Goal: Task Accomplishment & Management: Complete application form

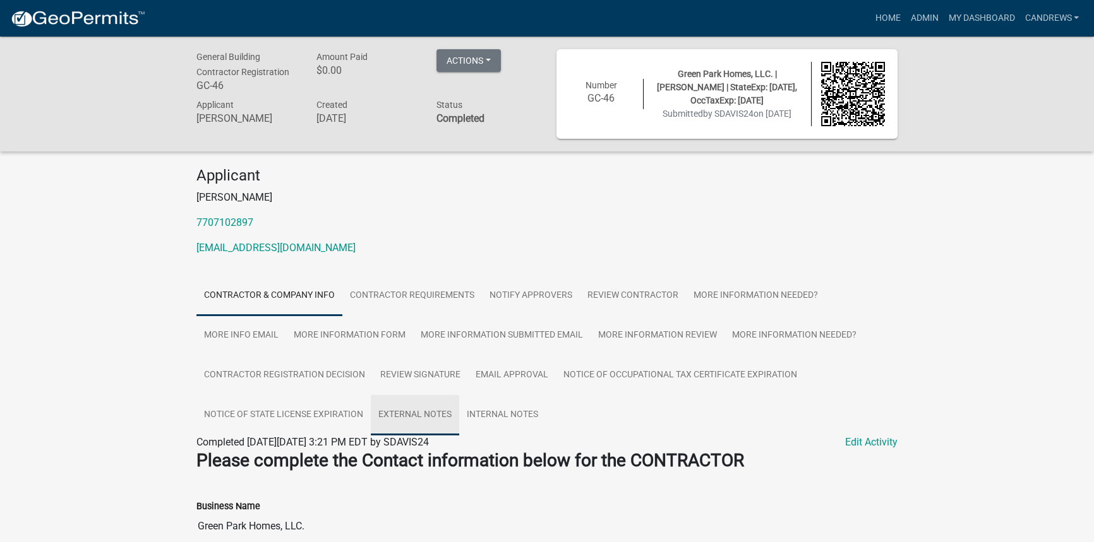
click at [396, 406] on link "External Notes" at bounding box center [415, 415] width 88 height 40
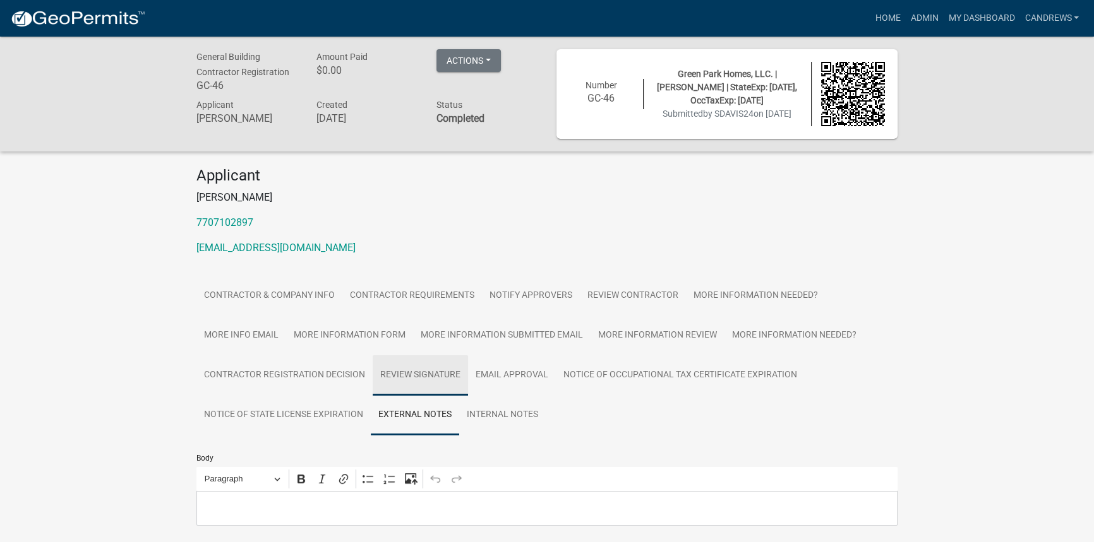
click at [402, 377] on link "Review Signature" at bounding box center [420, 376] width 95 height 40
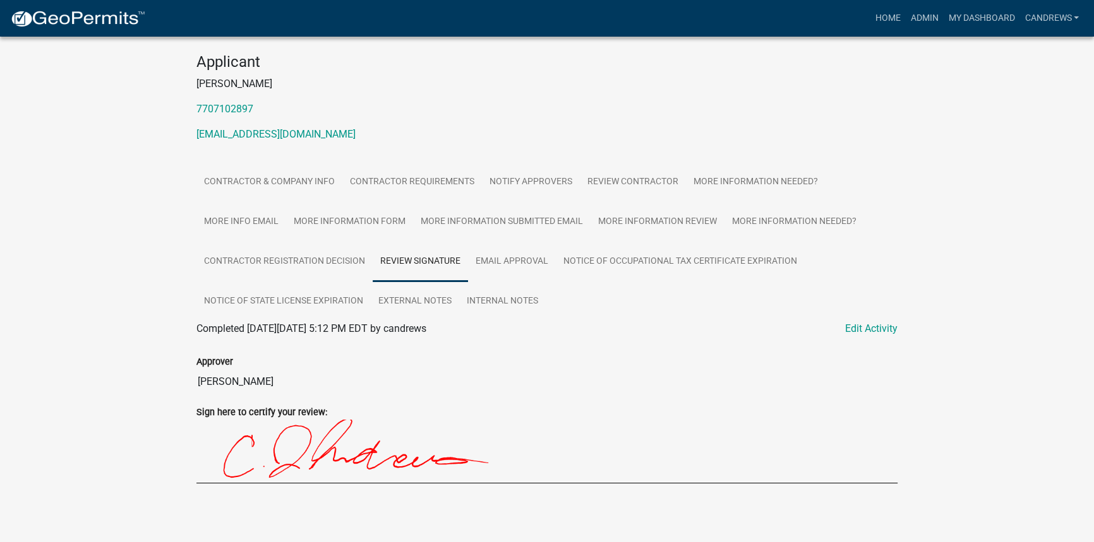
scroll to position [114, 0]
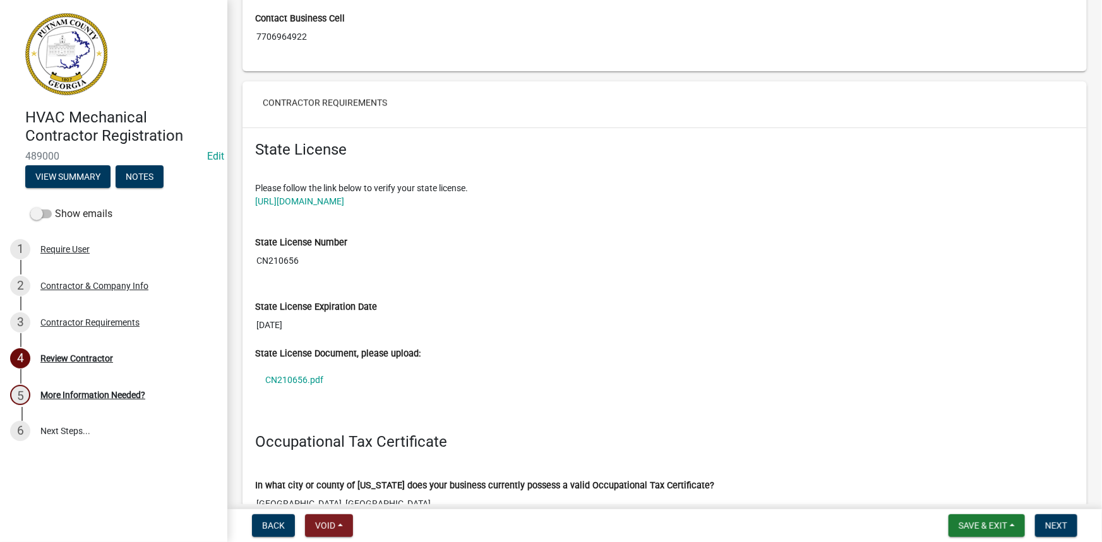
scroll to position [918, 0]
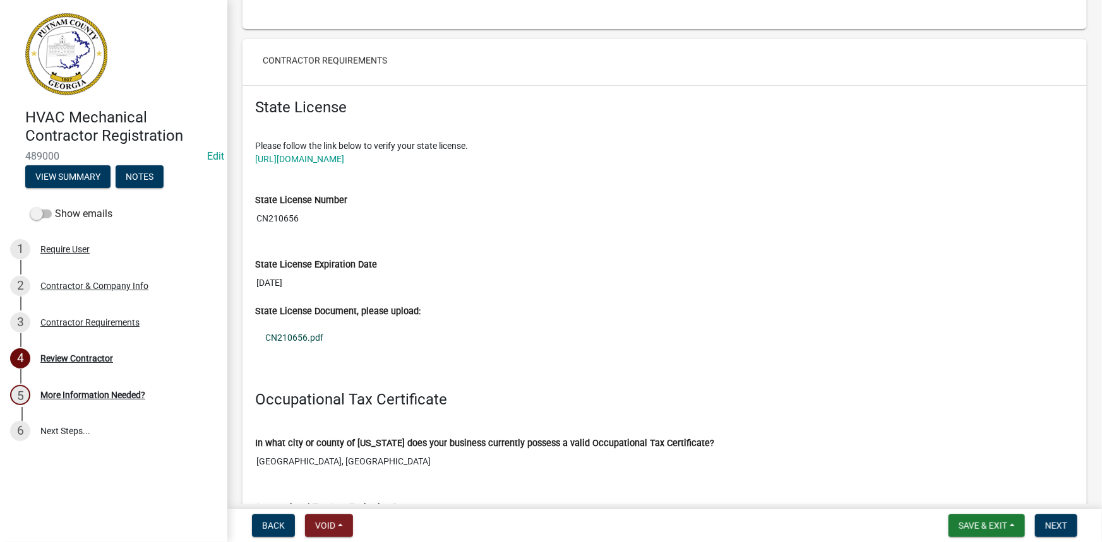
click at [313, 323] on link "CN210656.pdf" at bounding box center [664, 337] width 819 height 29
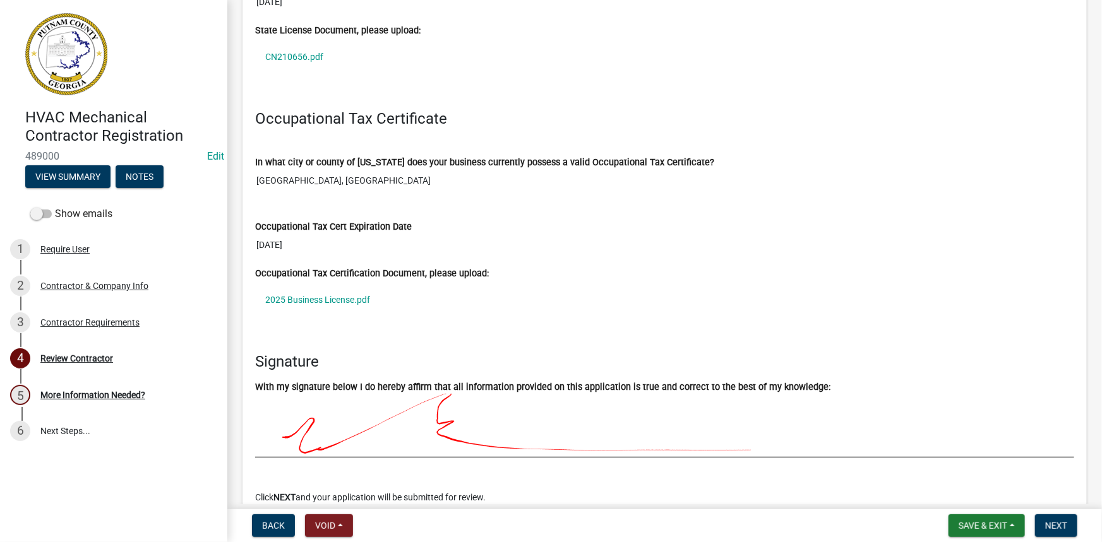
scroll to position [1205, 0]
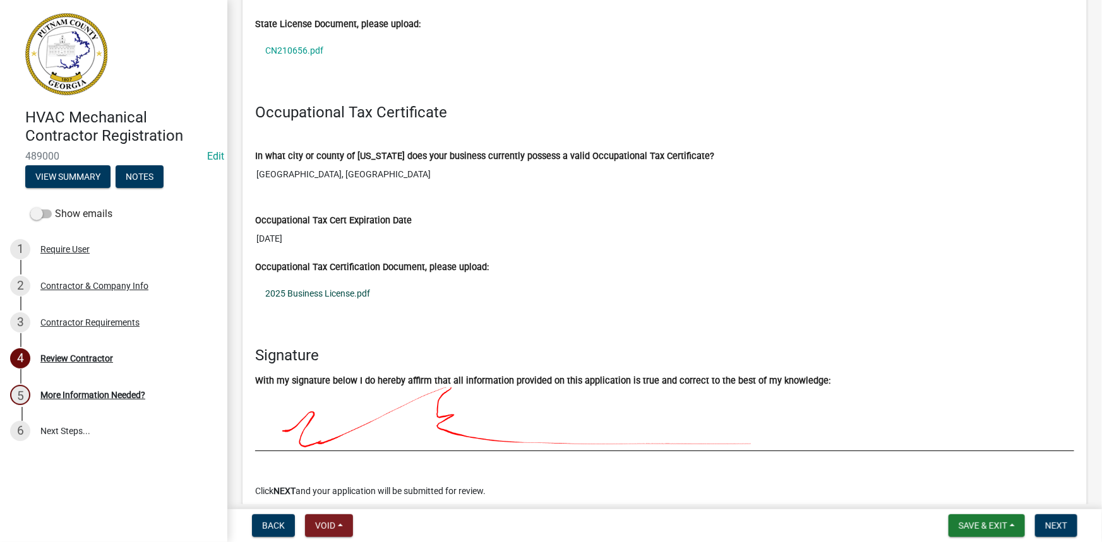
click at [308, 296] on link "2025 Business License.pdf" at bounding box center [664, 293] width 819 height 29
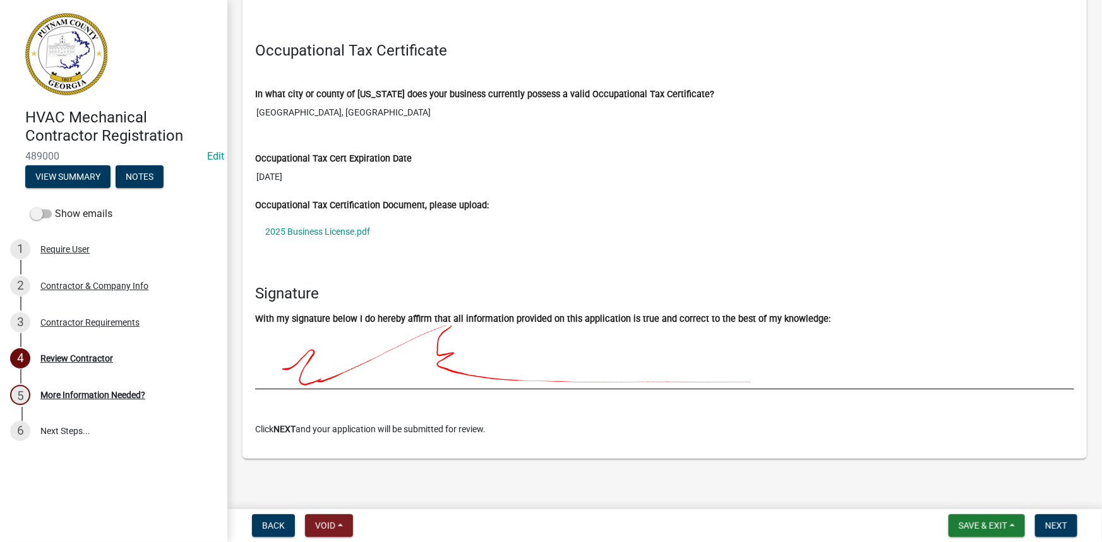
scroll to position [1269, 0]
click at [1042, 524] on button "Next" at bounding box center [1056, 526] width 42 height 23
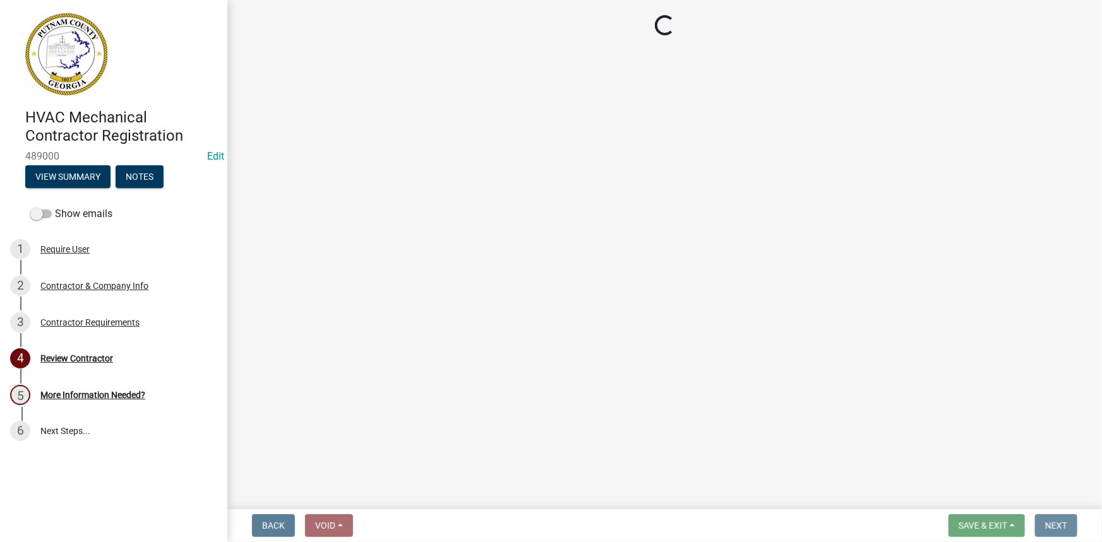
scroll to position [0, 0]
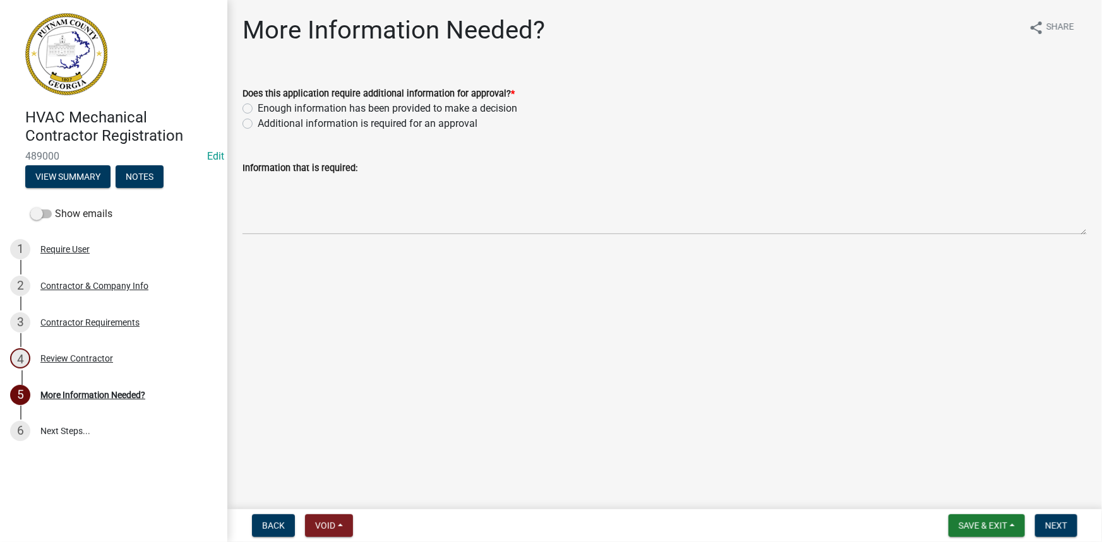
click at [327, 128] on label "Additional information is required for an approval" at bounding box center [368, 123] width 220 height 15
click at [266, 124] on input "Additional information is required for an approval" at bounding box center [262, 120] width 8 height 8
radio input "true"
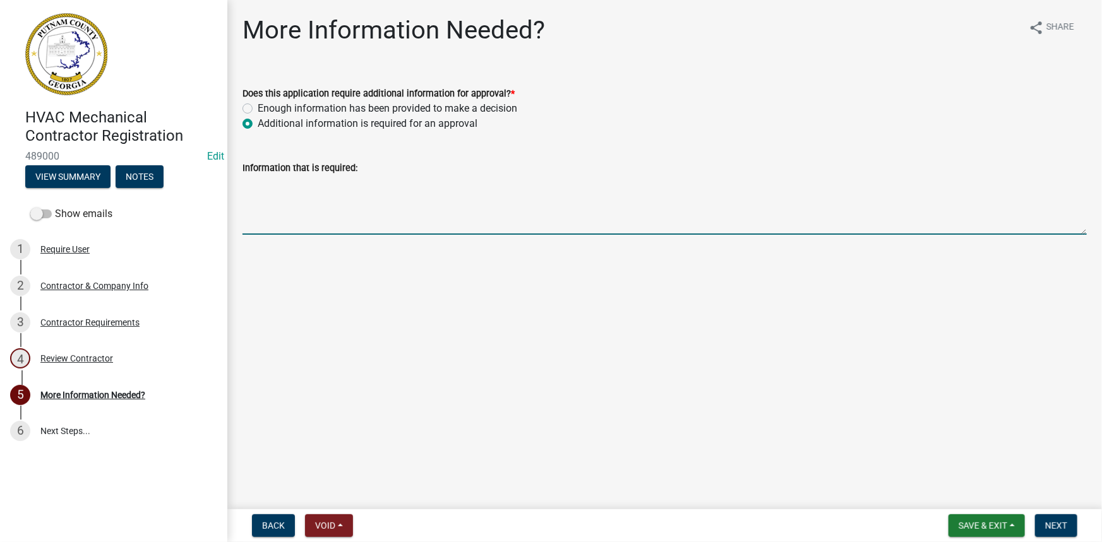
click at [313, 198] on textarea "Information that is required:" at bounding box center [664, 205] width 844 height 59
type textarea "Can you please provide a copy of your drivers license?"
click at [1068, 520] on button "Next" at bounding box center [1056, 526] width 42 height 23
